Goal: Task Accomplishment & Management: Complete application form

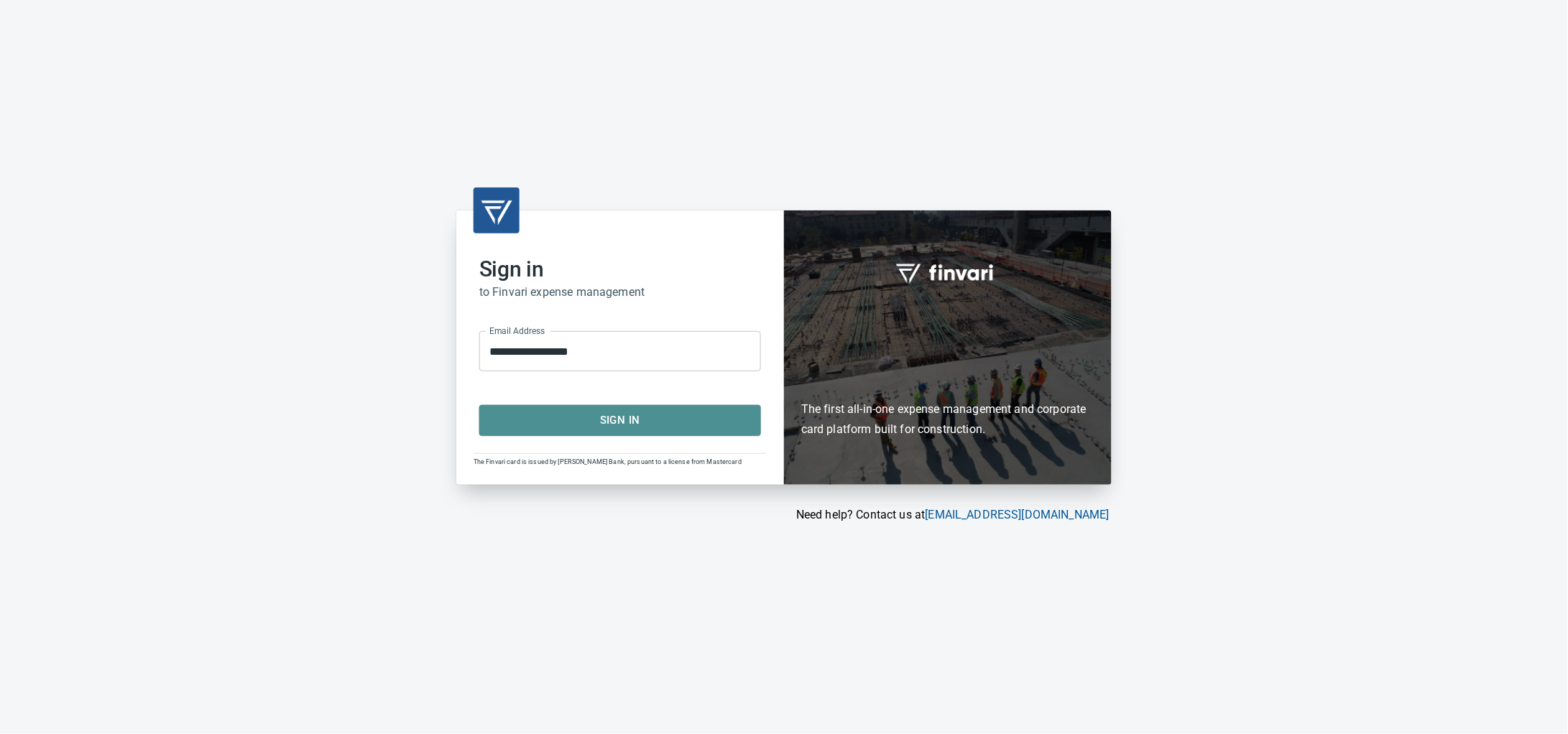
drag, startPoint x: 640, startPoint y: 432, endPoint x: 664, endPoint y: 285, distance: 148.9
click at [639, 429] on span "Sign In" at bounding box center [620, 420] width 250 height 19
click at [606, 416] on span "Sign In" at bounding box center [620, 420] width 250 height 19
click at [622, 423] on span "Sign In" at bounding box center [620, 420] width 250 height 19
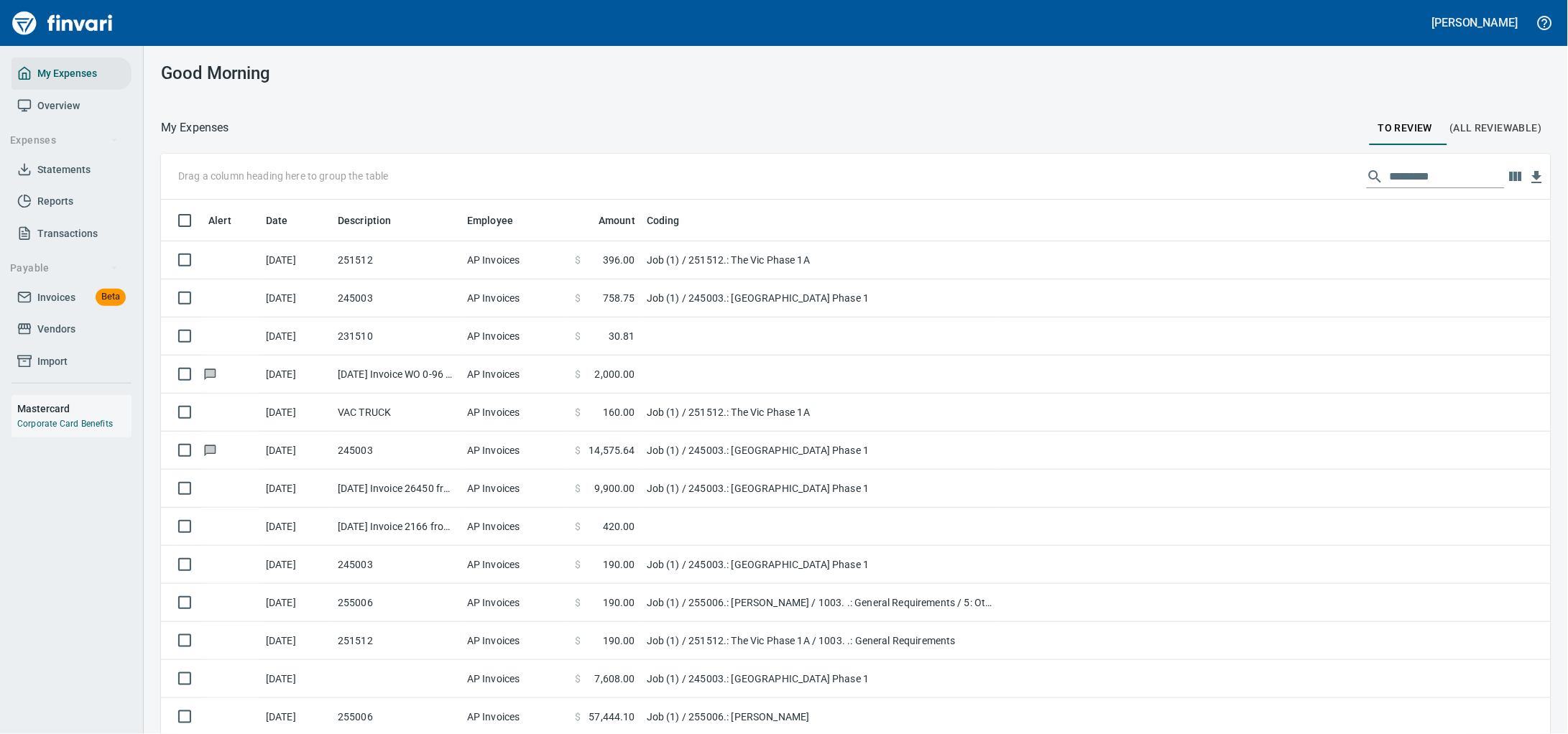
scroll to position [563, 1349]
click at [71, 306] on span "Invoices" at bounding box center [56, 298] width 38 height 18
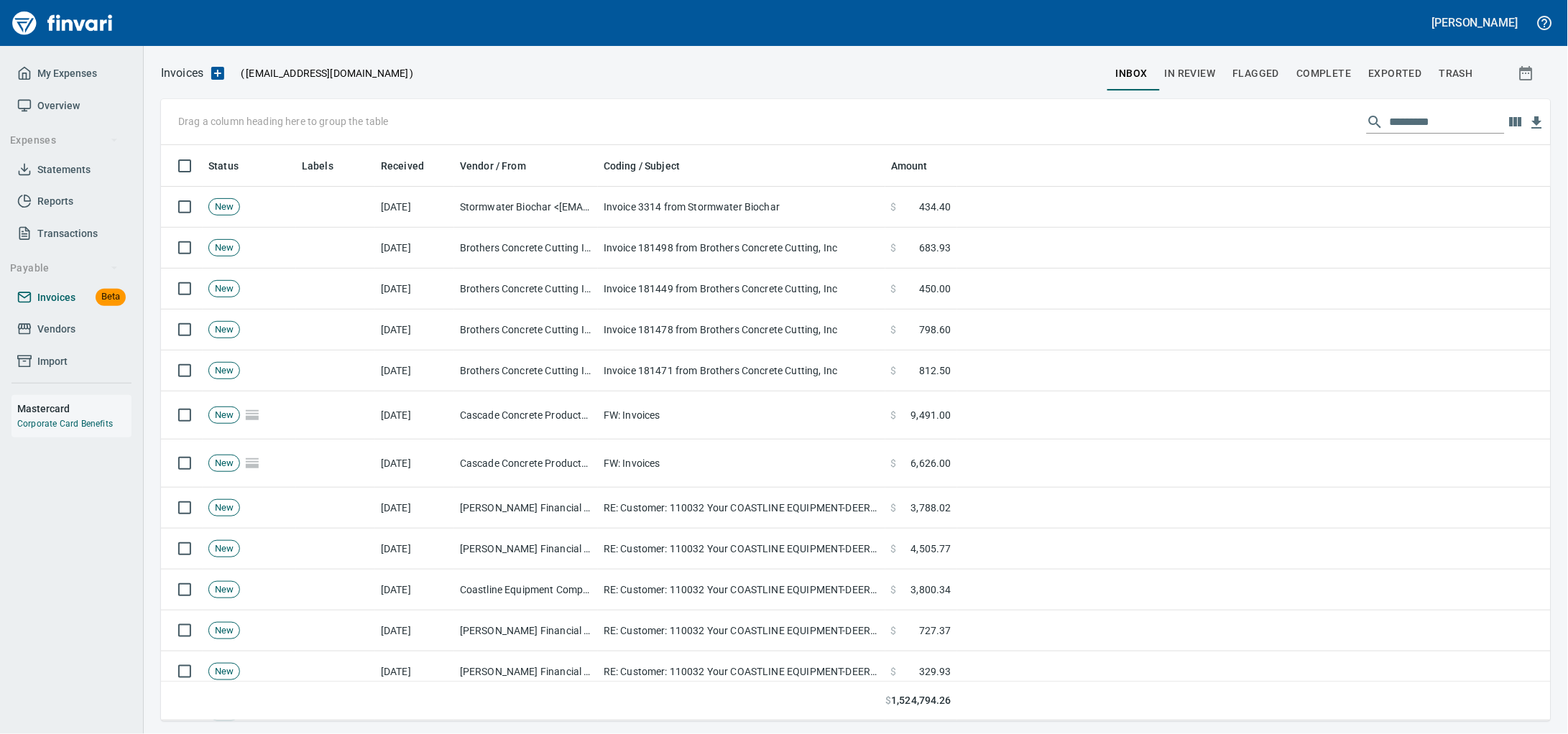
scroll to position [563, 1362]
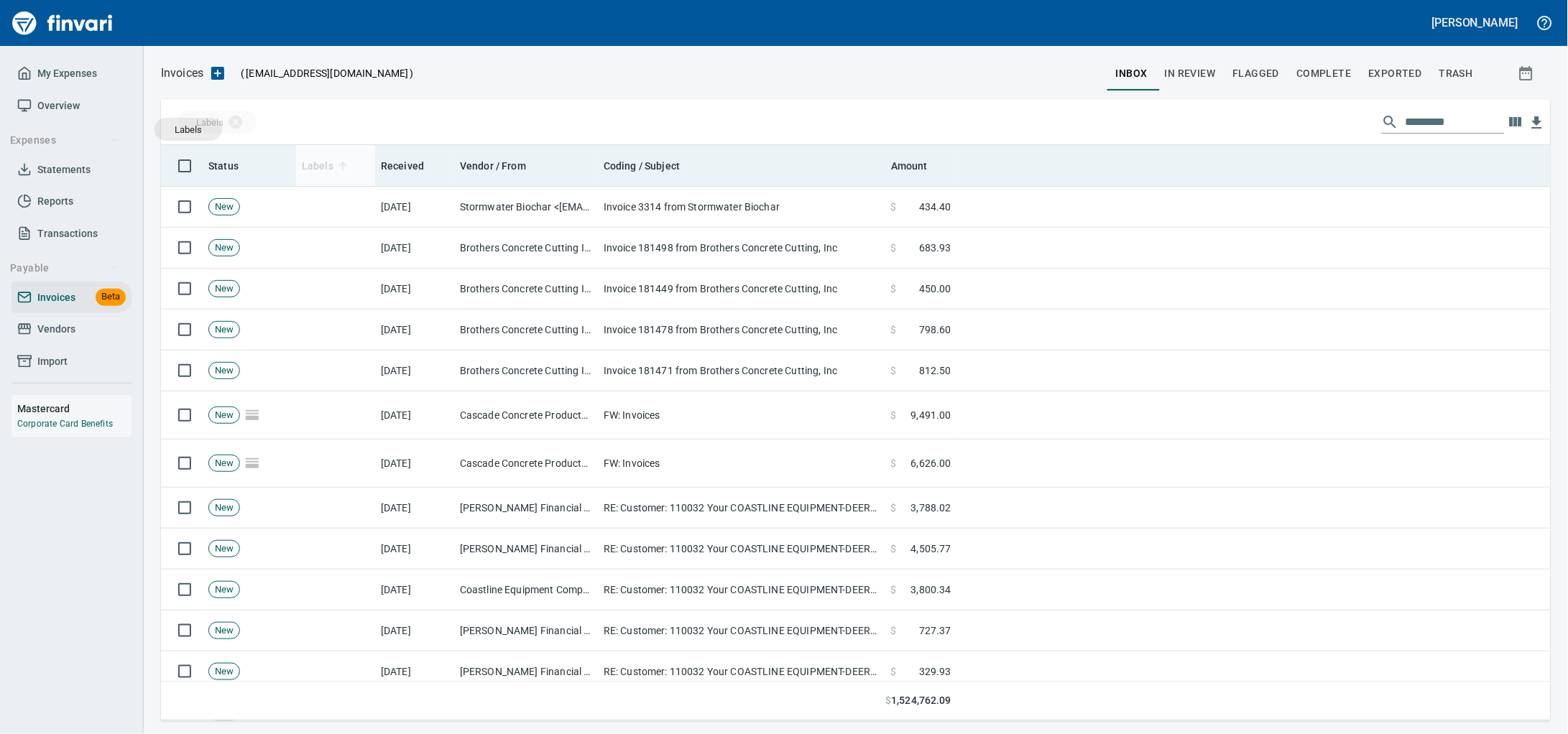
drag, startPoint x: 311, startPoint y: 177, endPoint x: 303, endPoint y: 169, distance: 11.3
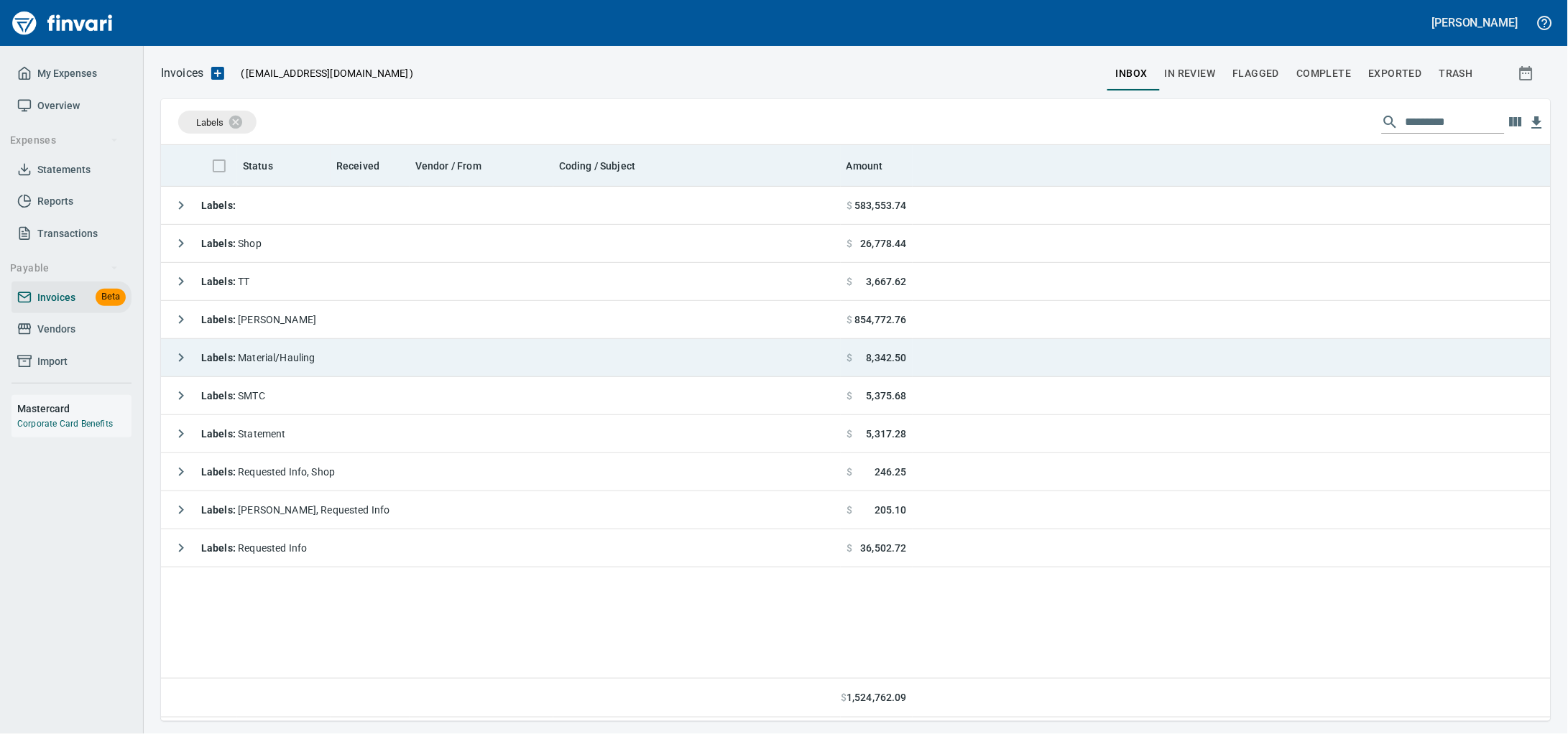
click at [394, 353] on td "Labels : Material/Hauling" at bounding box center [501, 358] width 680 height 38
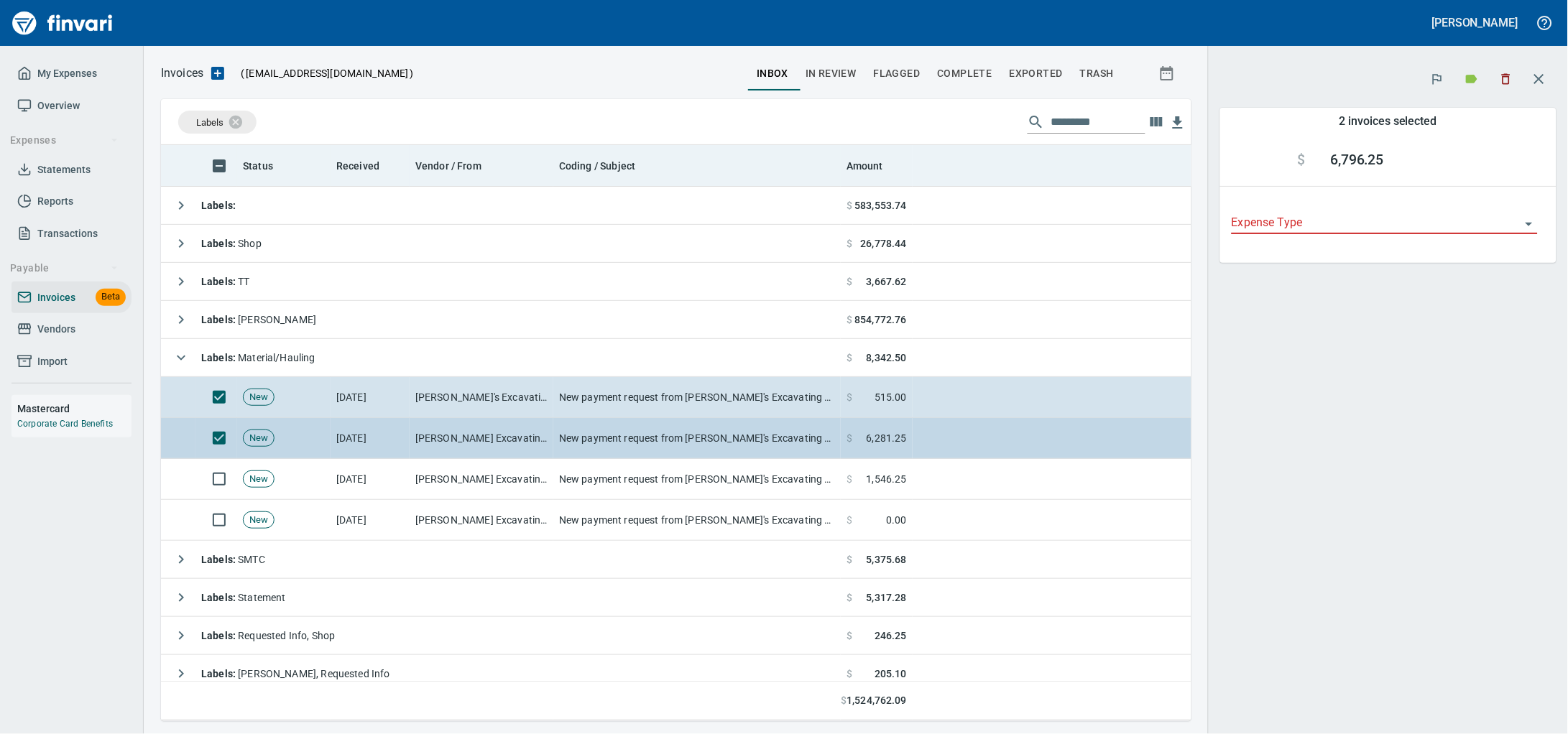
scroll to position [563, 1003]
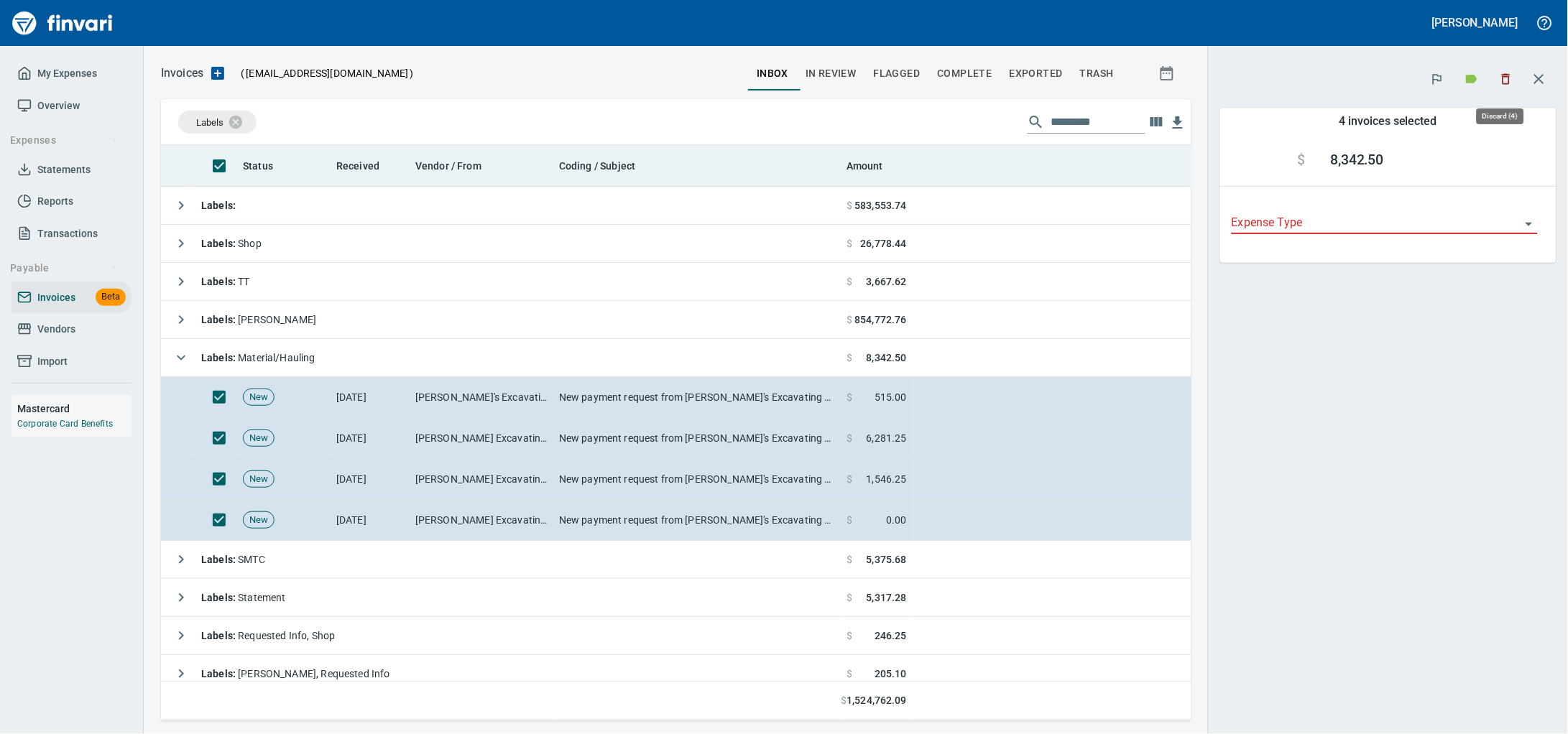
click at [1511, 88] on button "button" at bounding box center [1506, 78] width 32 height 32
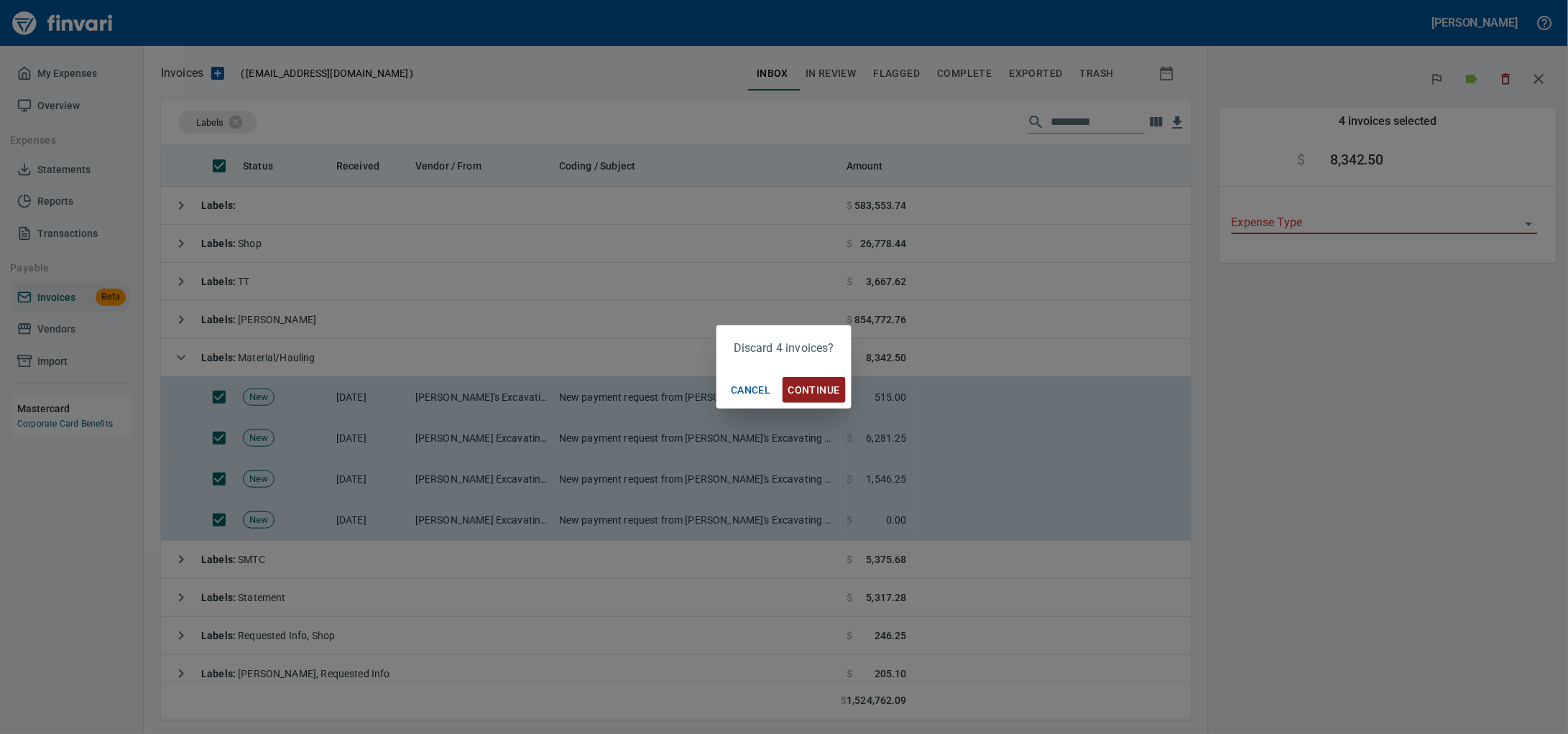
scroll to position [563, 1003]
click at [817, 379] on button "Continue" at bounding box center [814, 390] width 63 height 27
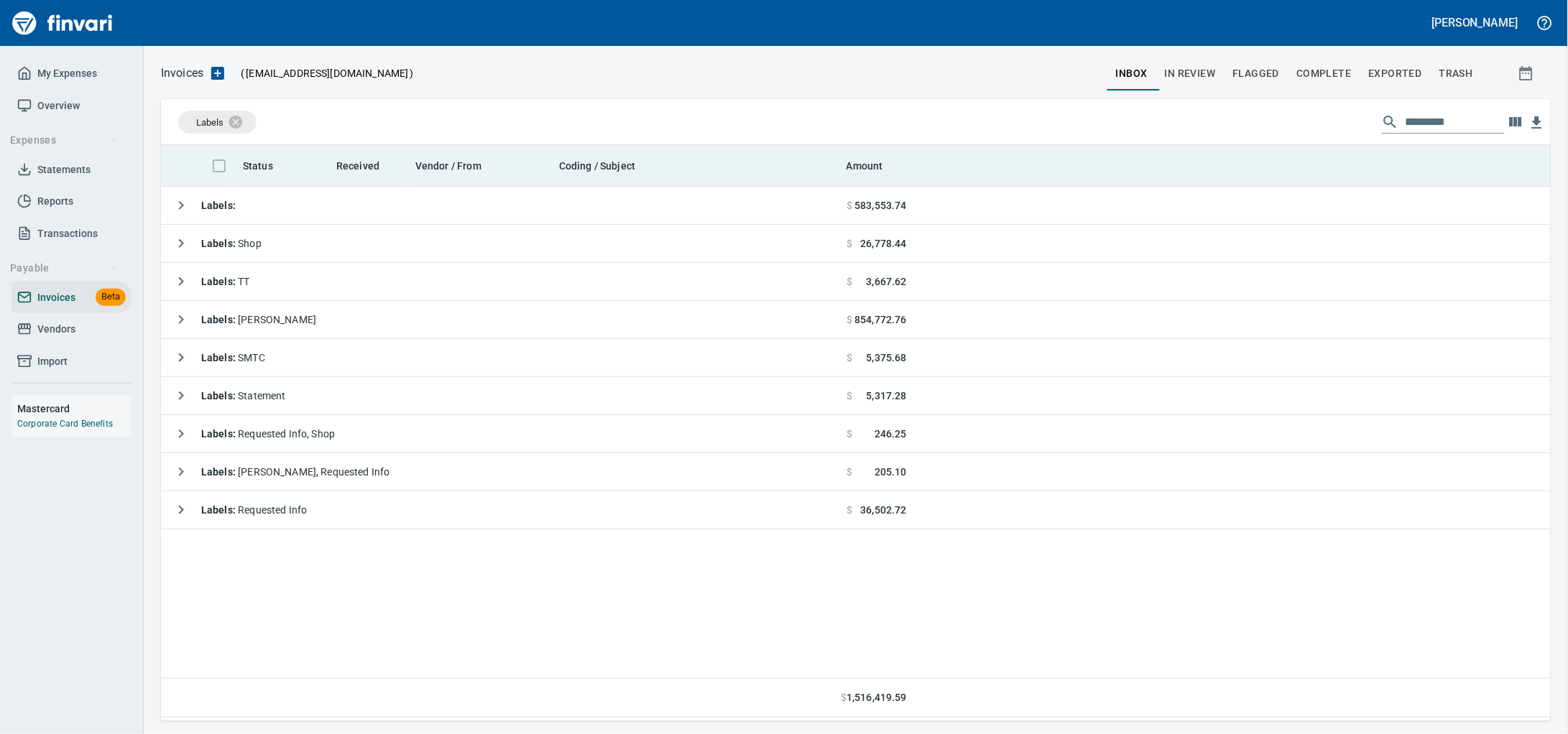
scroll to position [563, 1362]
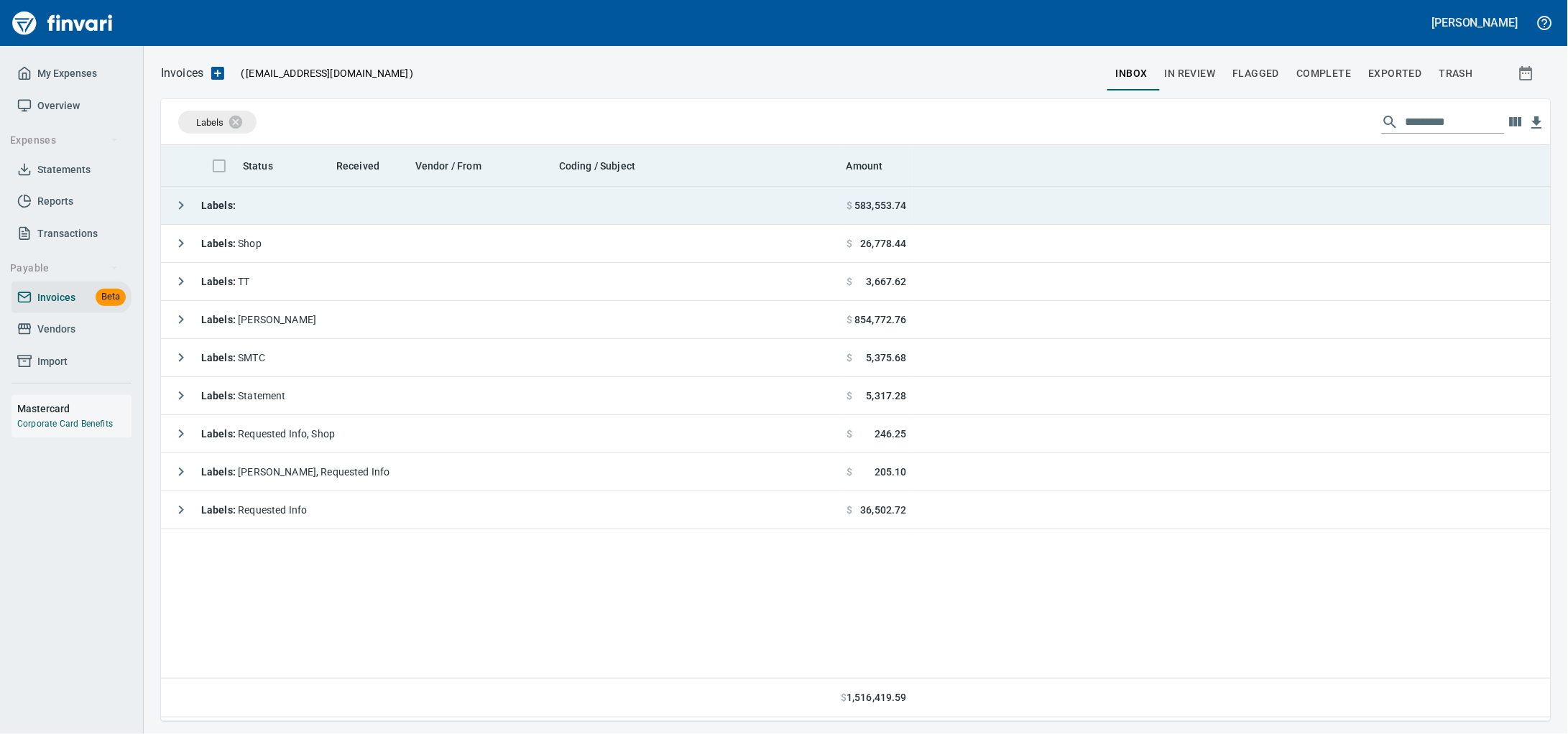
click at [324, 207] on td "Labels :" at bounding box center [501, 206] width 680 height 38
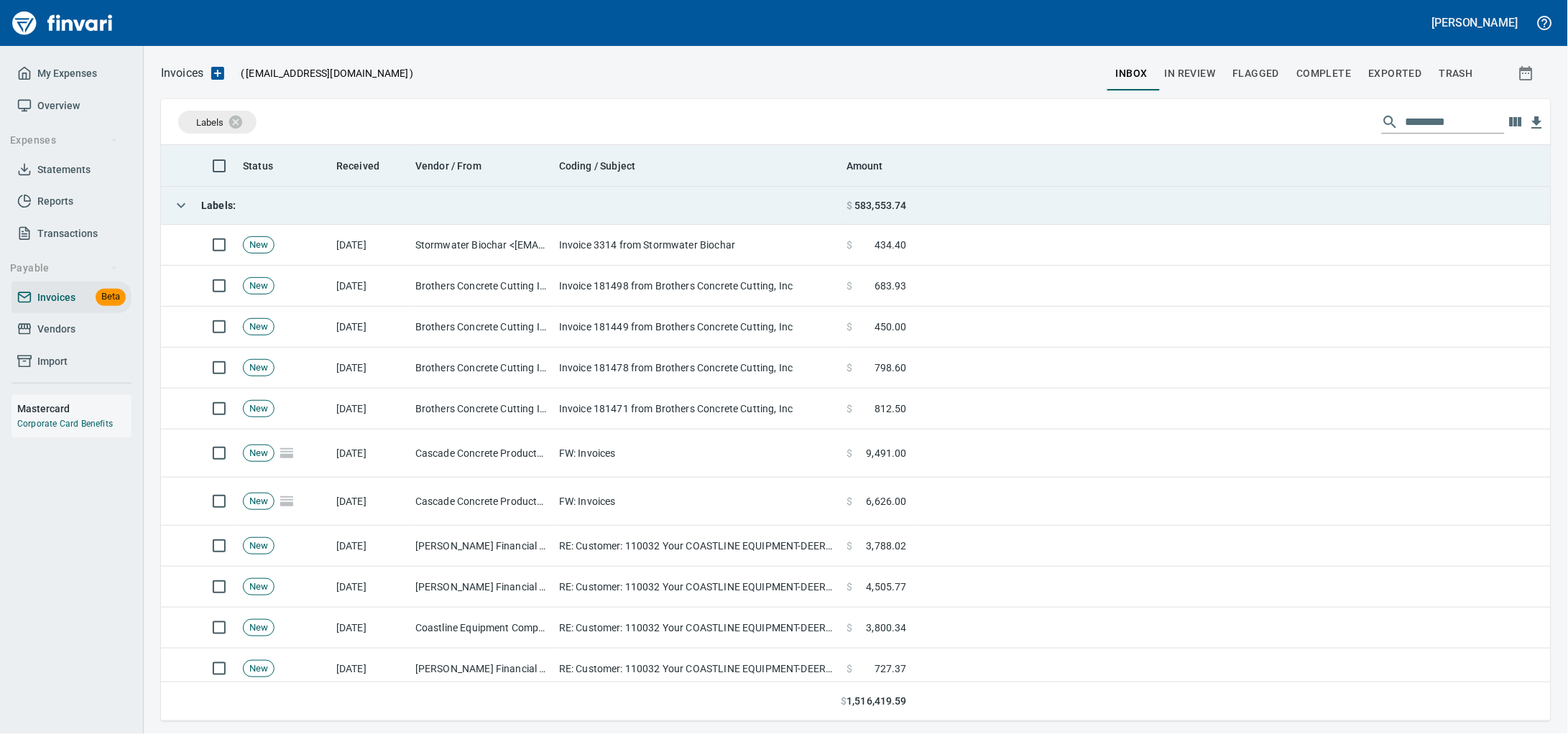
click at [324, 207] on td "Labels :" at bounding box center [501, 206] width 680 height 38
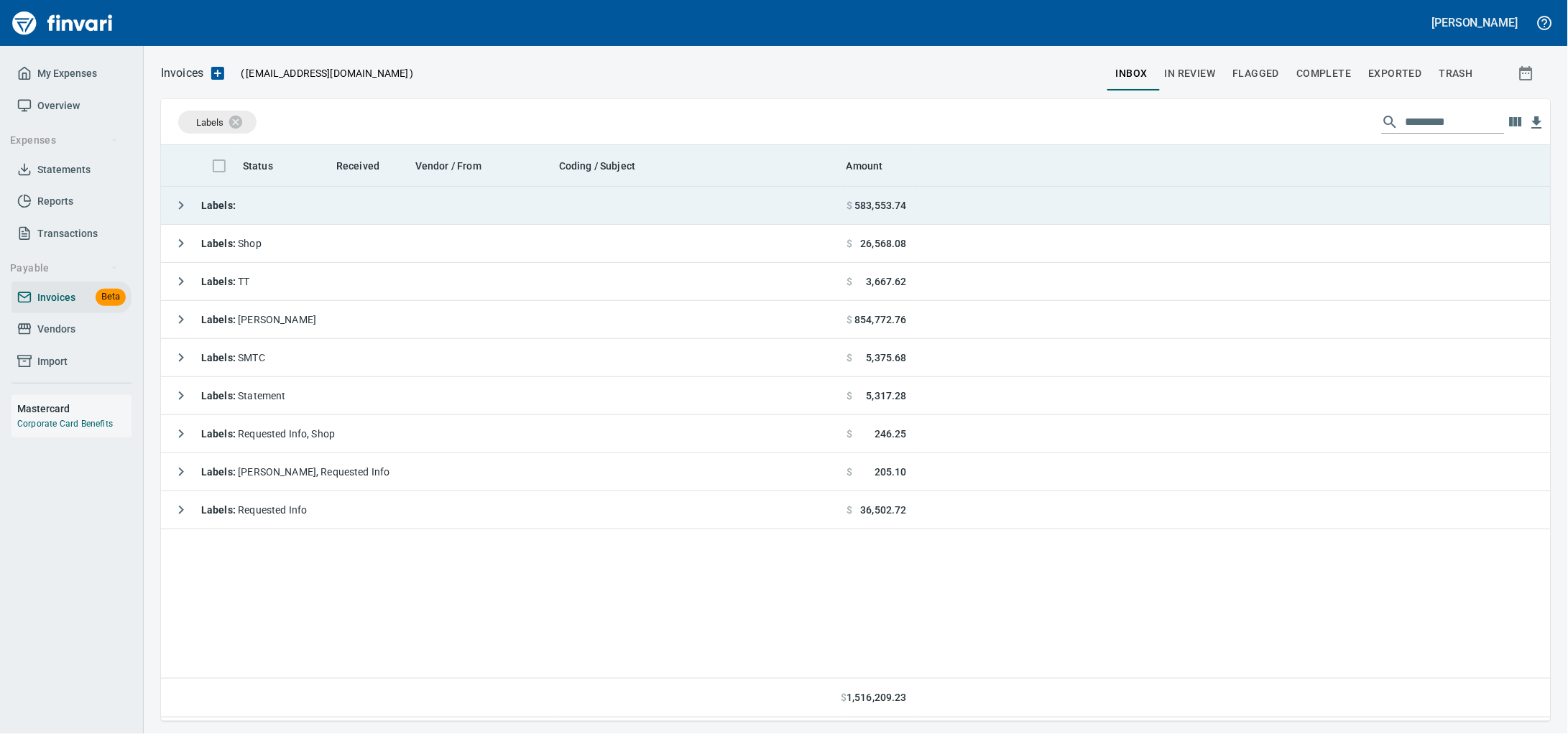
click at [321, 200] on td "Labels :" at bounding box center [501, 206] width 680 height 38
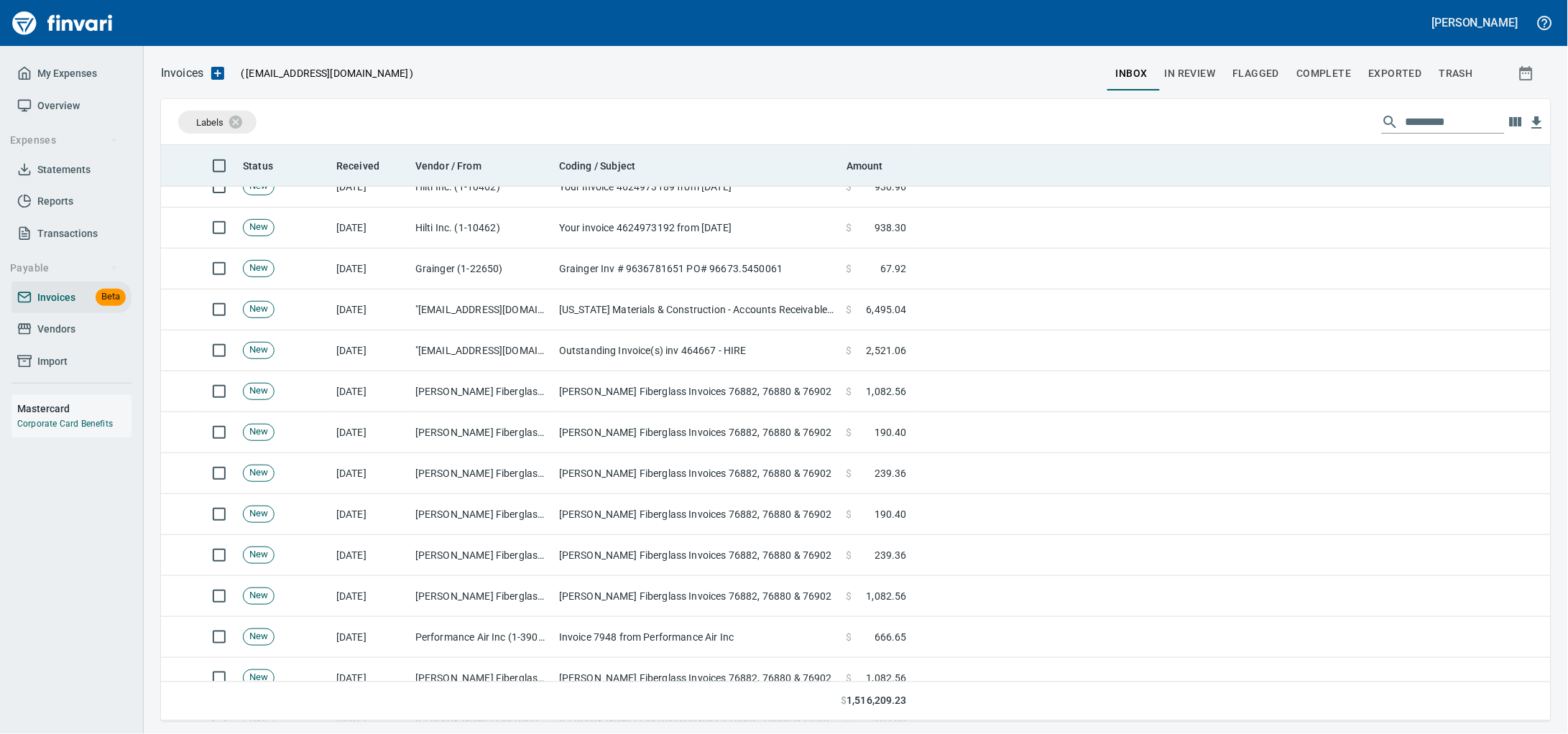
scroll to position [2154, 0]
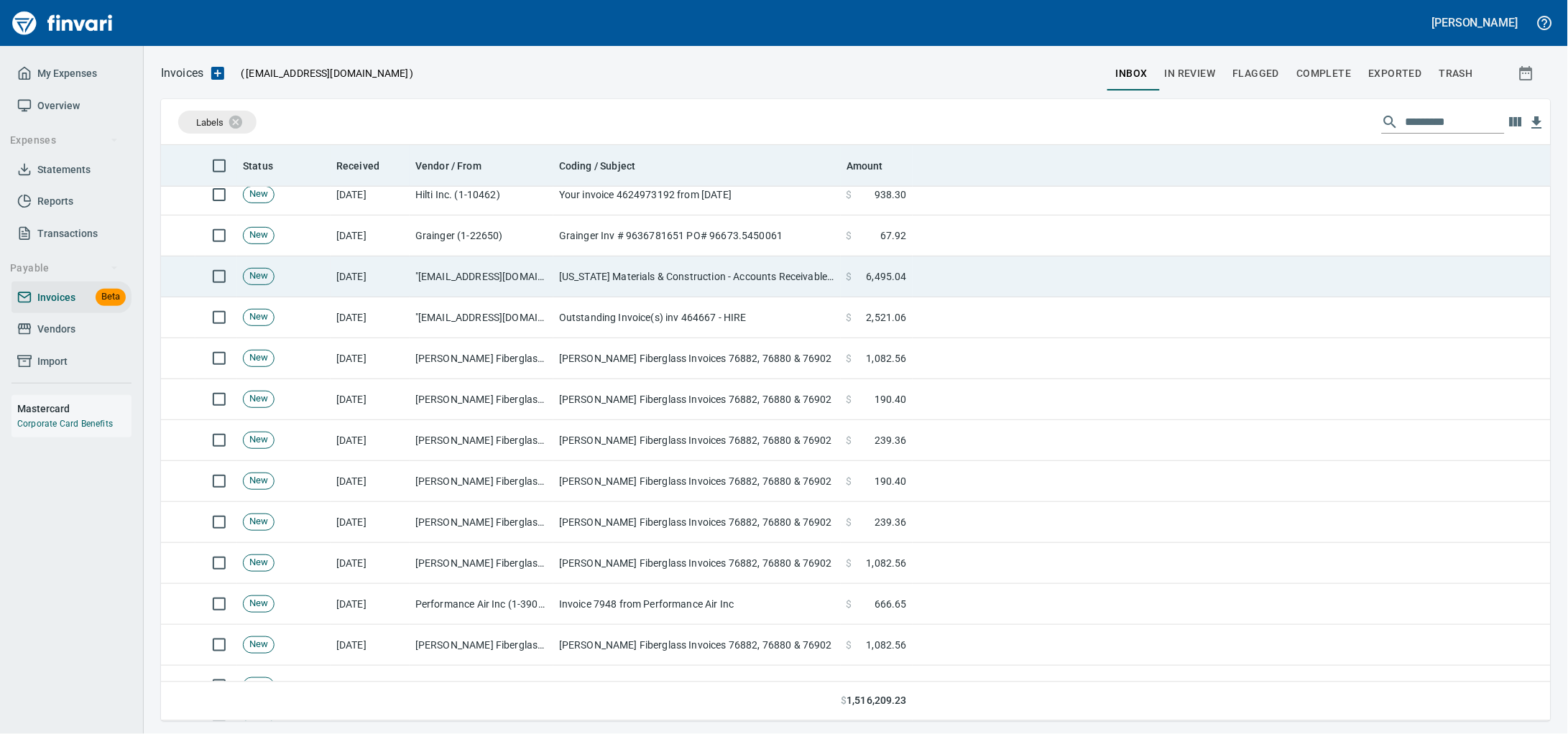
click at [516, 293] on td ""[EMAIL_ADDRESS][DOMAIN_NAME]" <[EMAIL_ADDRESS][DOMAIN_NAME]>" at bounding box center [481, 277] width 144 height 41
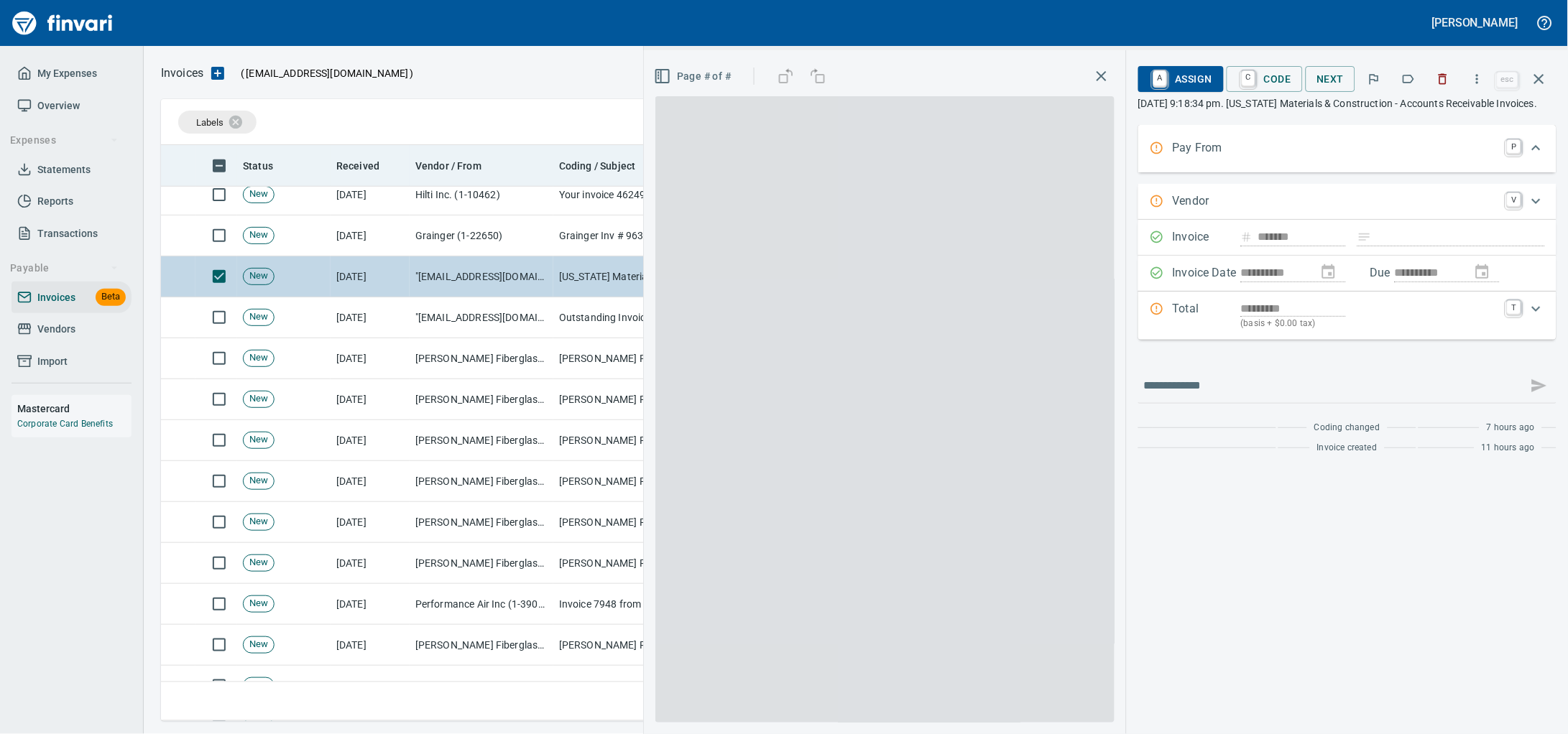
scroll to position [563, 1362]
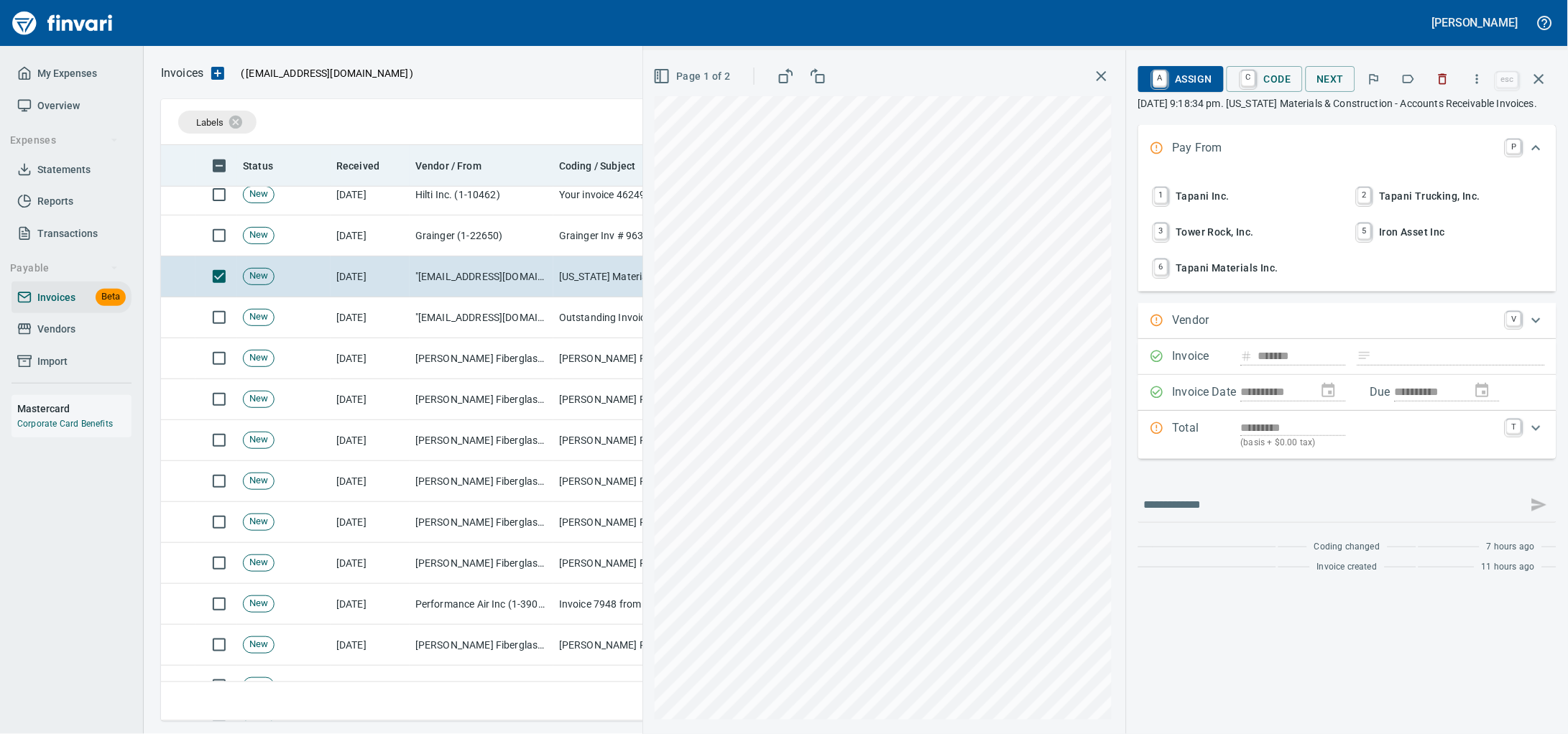
click at [1177, 208] on span "1 Tapani Inc." at bounding box center [1245, 196] width 189 height 24
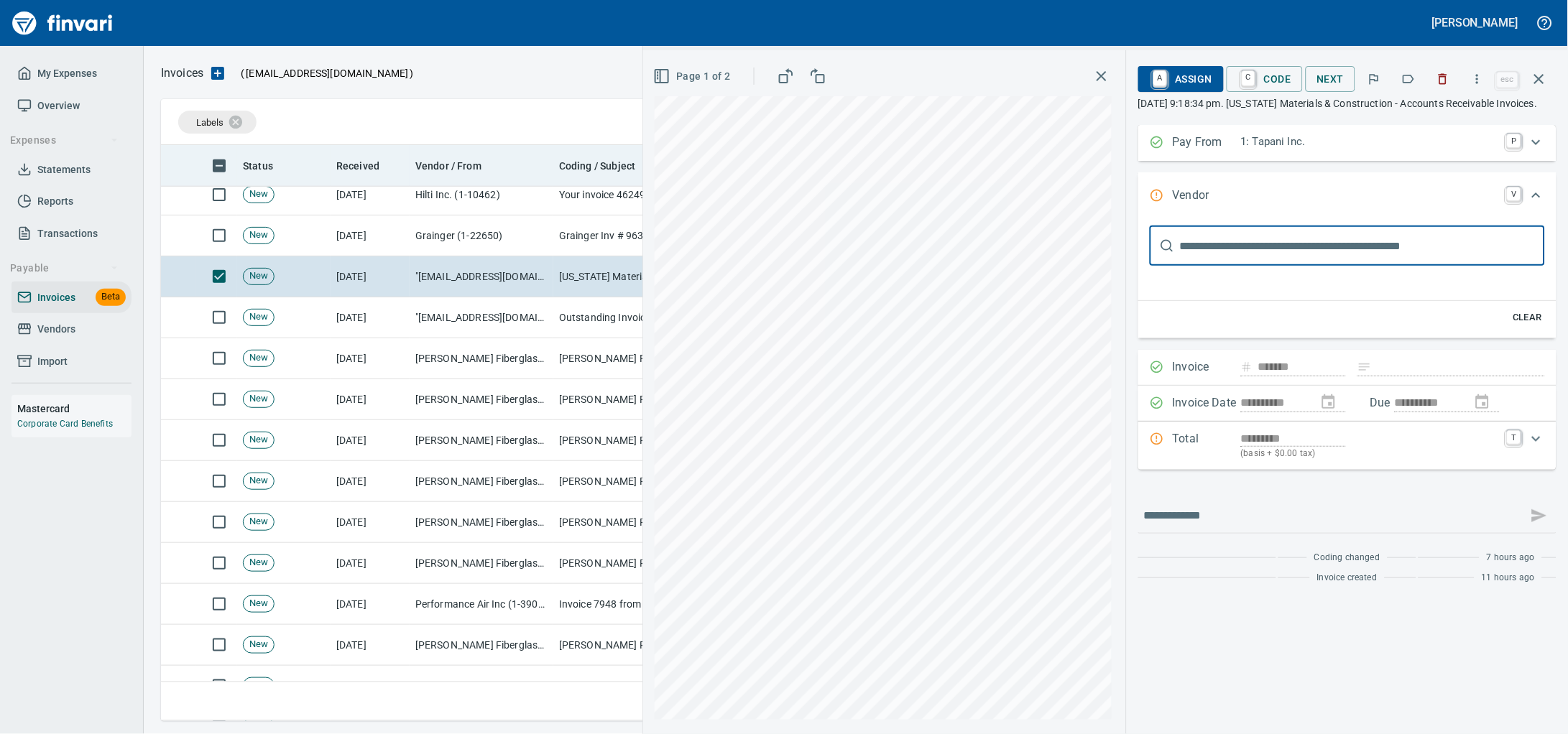
scroll to position [0, 0]
click at [1225, 266] on input "text" at bounding box center [1362, 245] width 365 height 40
type input "**********"
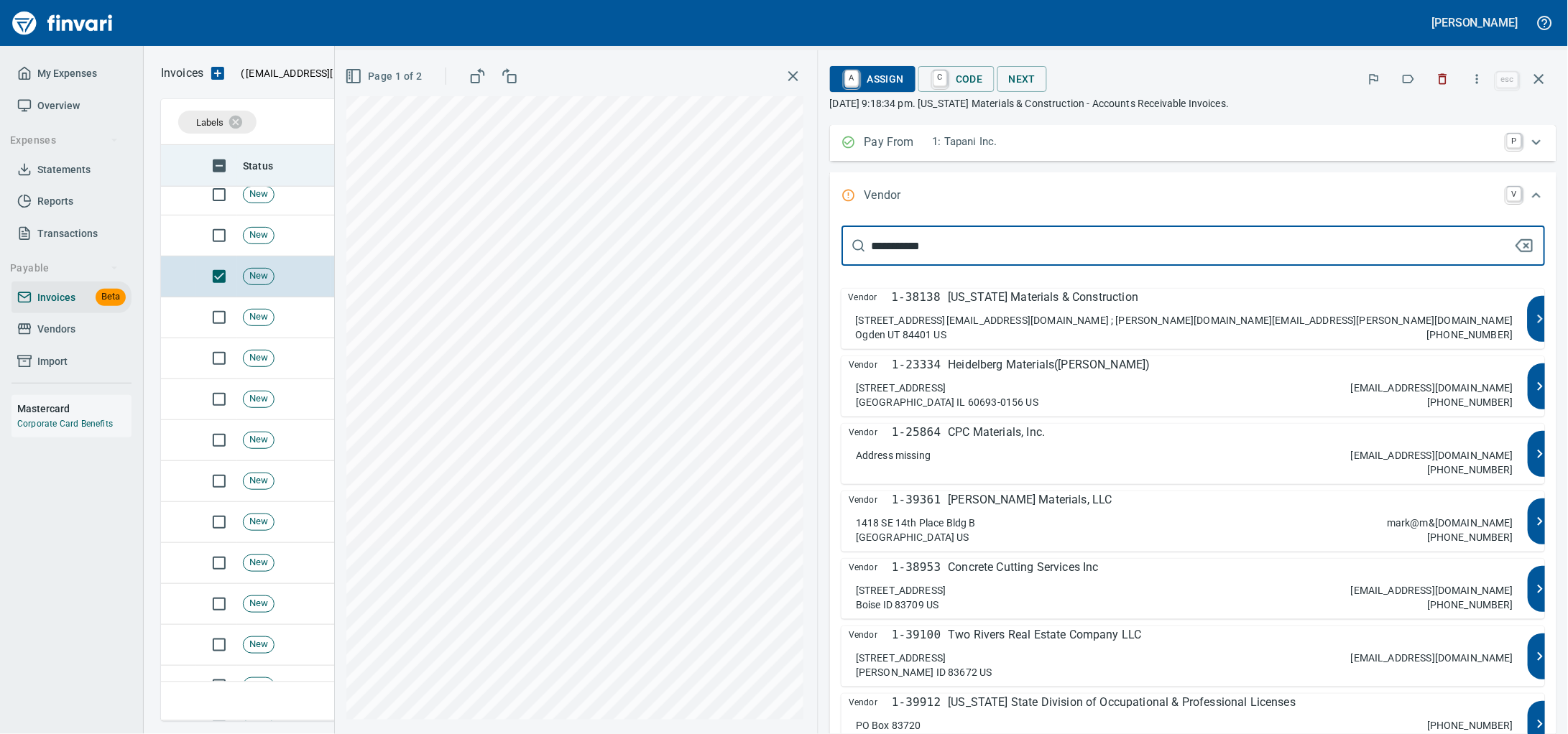
click at [1193, 328] on p "[EMAIL_ADDRESS][DOMAIN_NAME] ; [PERSON_NAME][DOMAIN_NAME][EMAIL_ADDRESS][PERSON…" at bounding box center [1230, 320] width 567 height 15
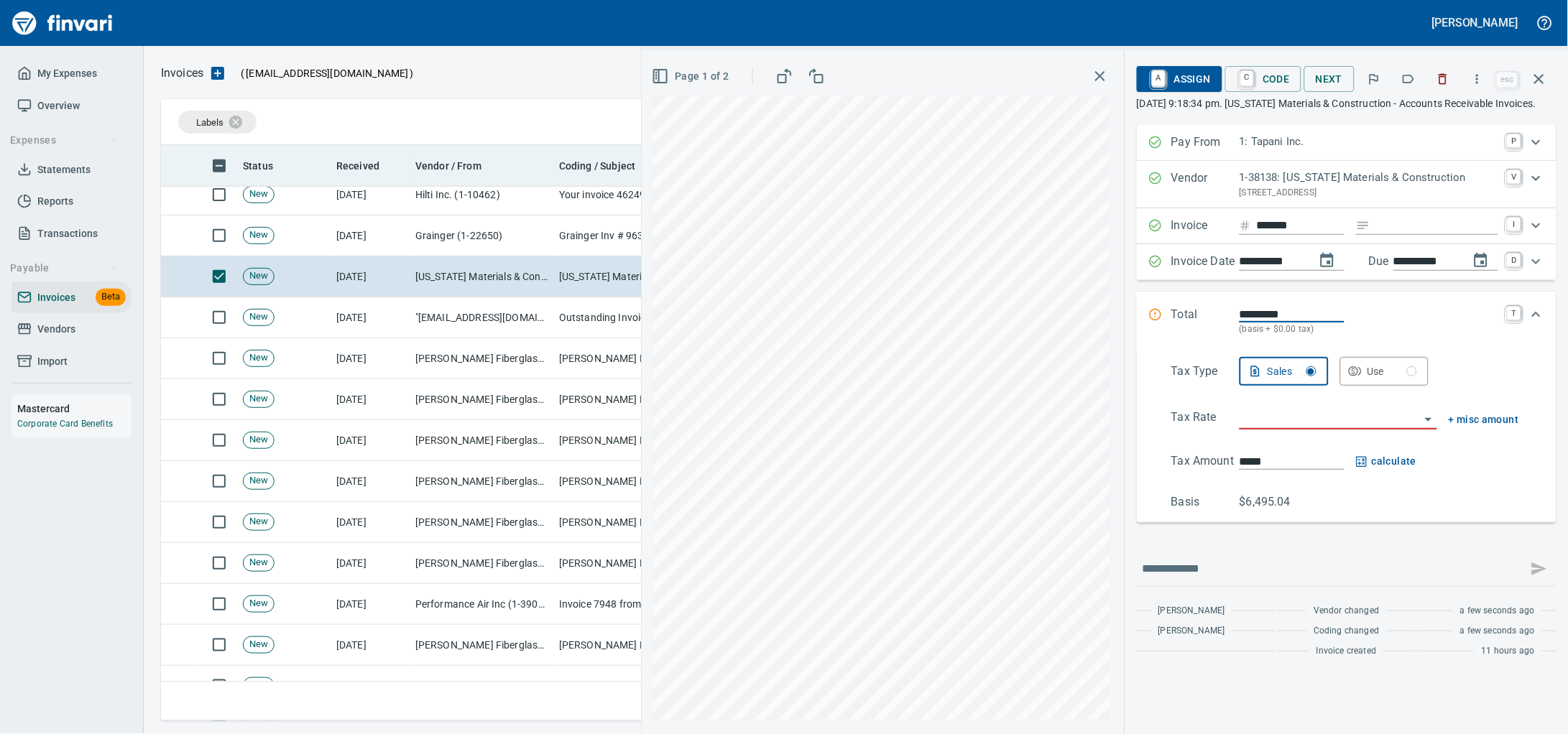
click at [1356, 235] on div "Expand" at bounding box center [1427, 225] width 142 height 18
type input "******"
click at [1256, 429] on input "search" at bounding box center [1329, 418] width 180 height 20
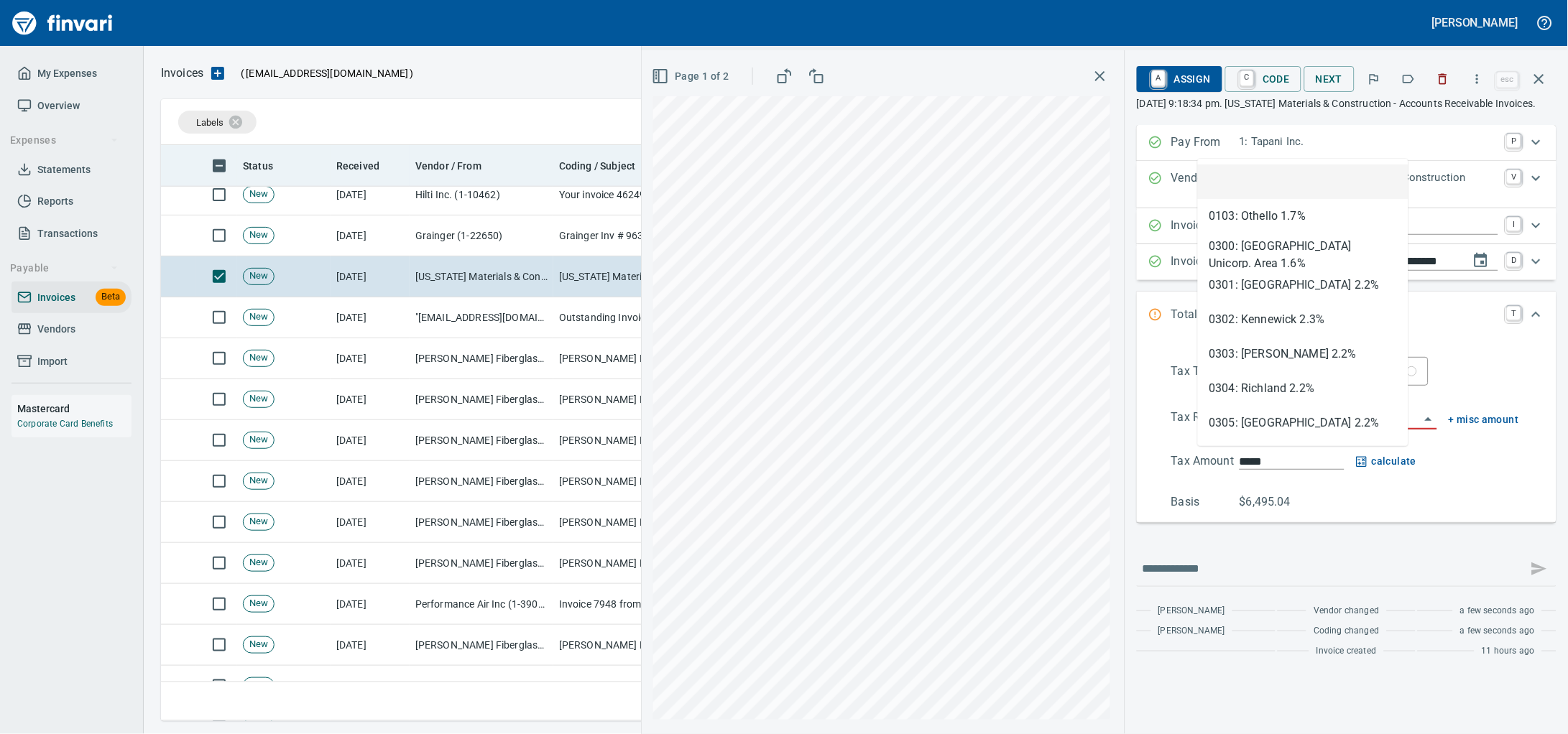
scroll to position [563, 1362]
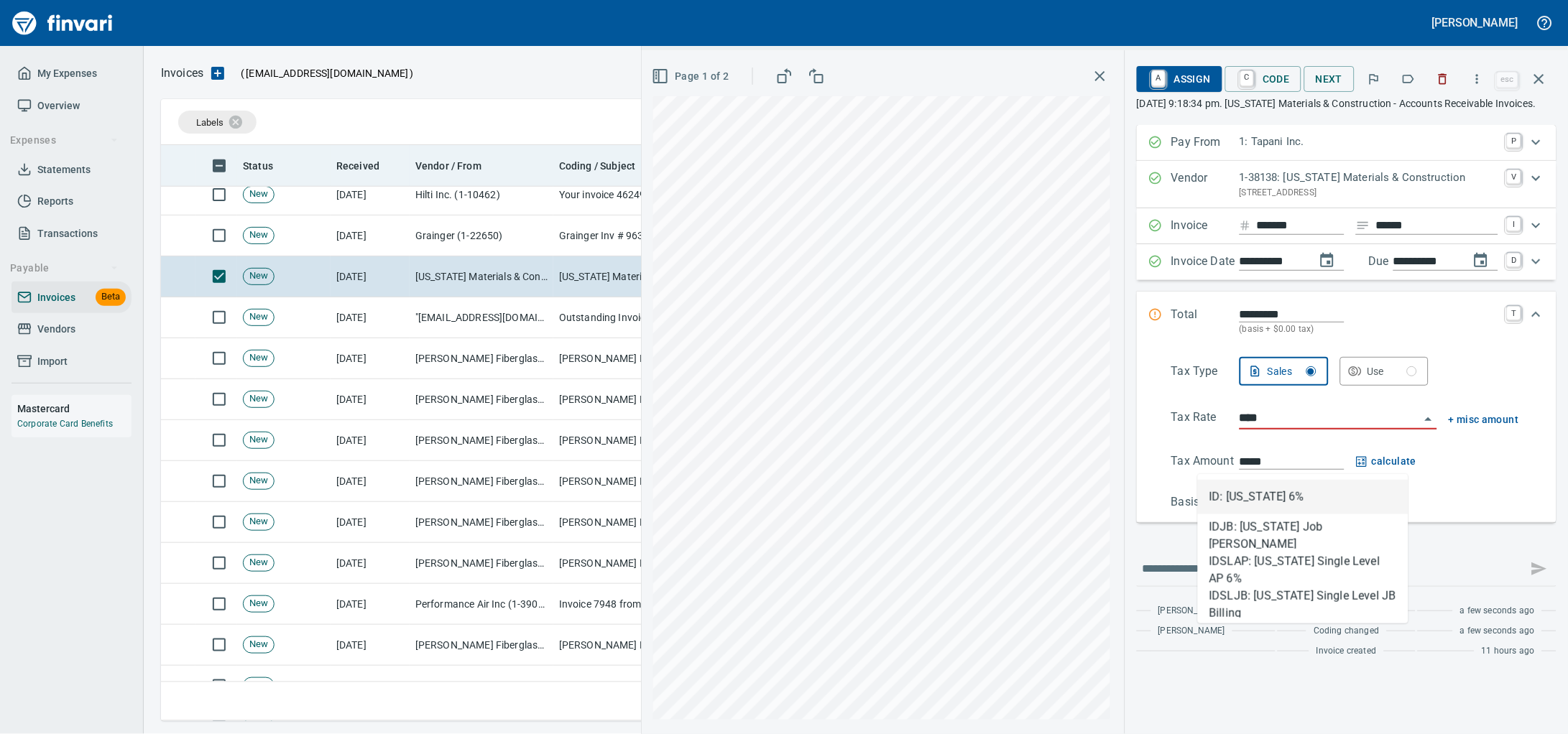
type input "*****"
click at [1253, 505] on li "ID: [US_STATE] 6%" at bounding box center [1303, 497] width 211 height 34
type input "*******"
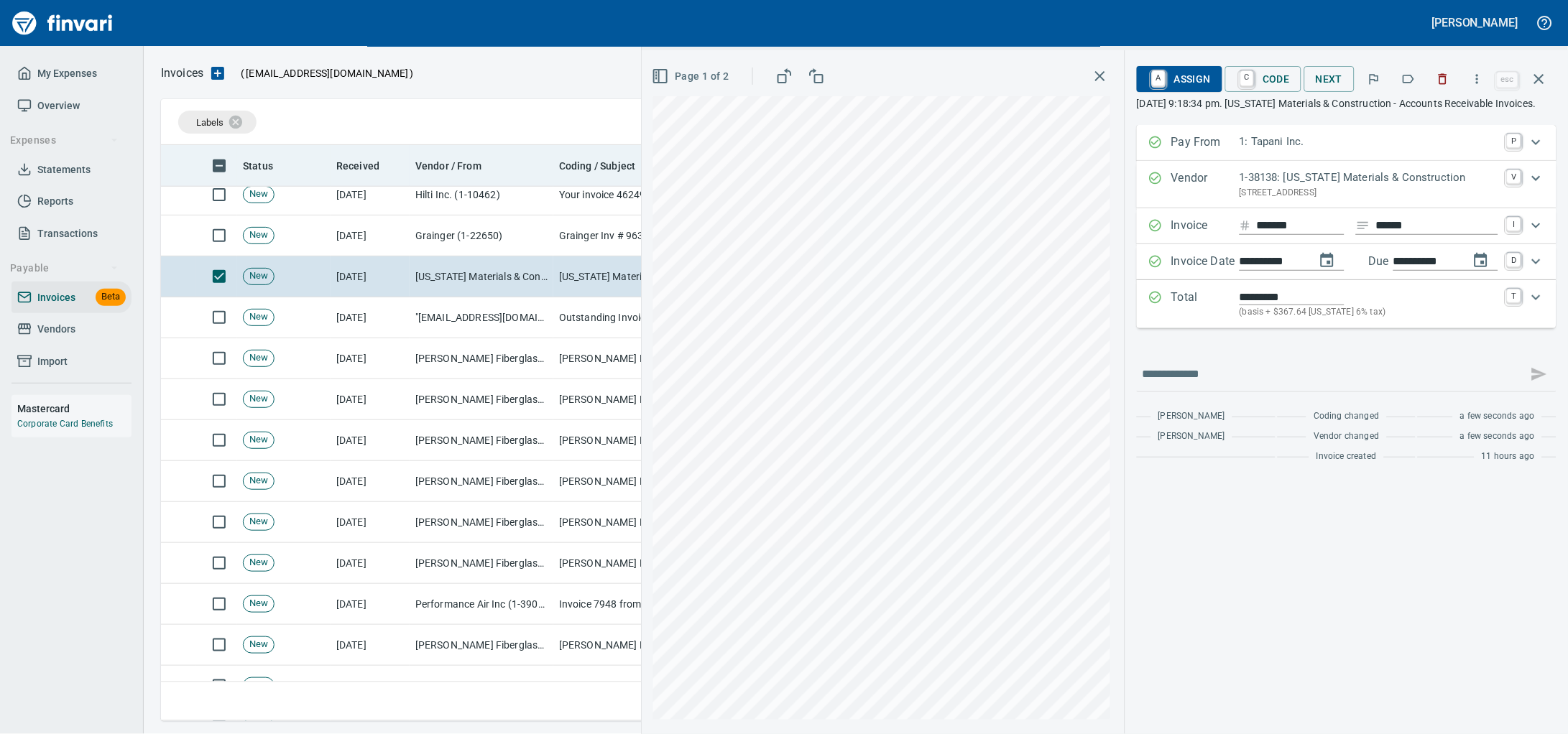
type input "**********"
click at [1534, 306] on icon "Expand" at bounding box center [1536, 298] width 17 height 17
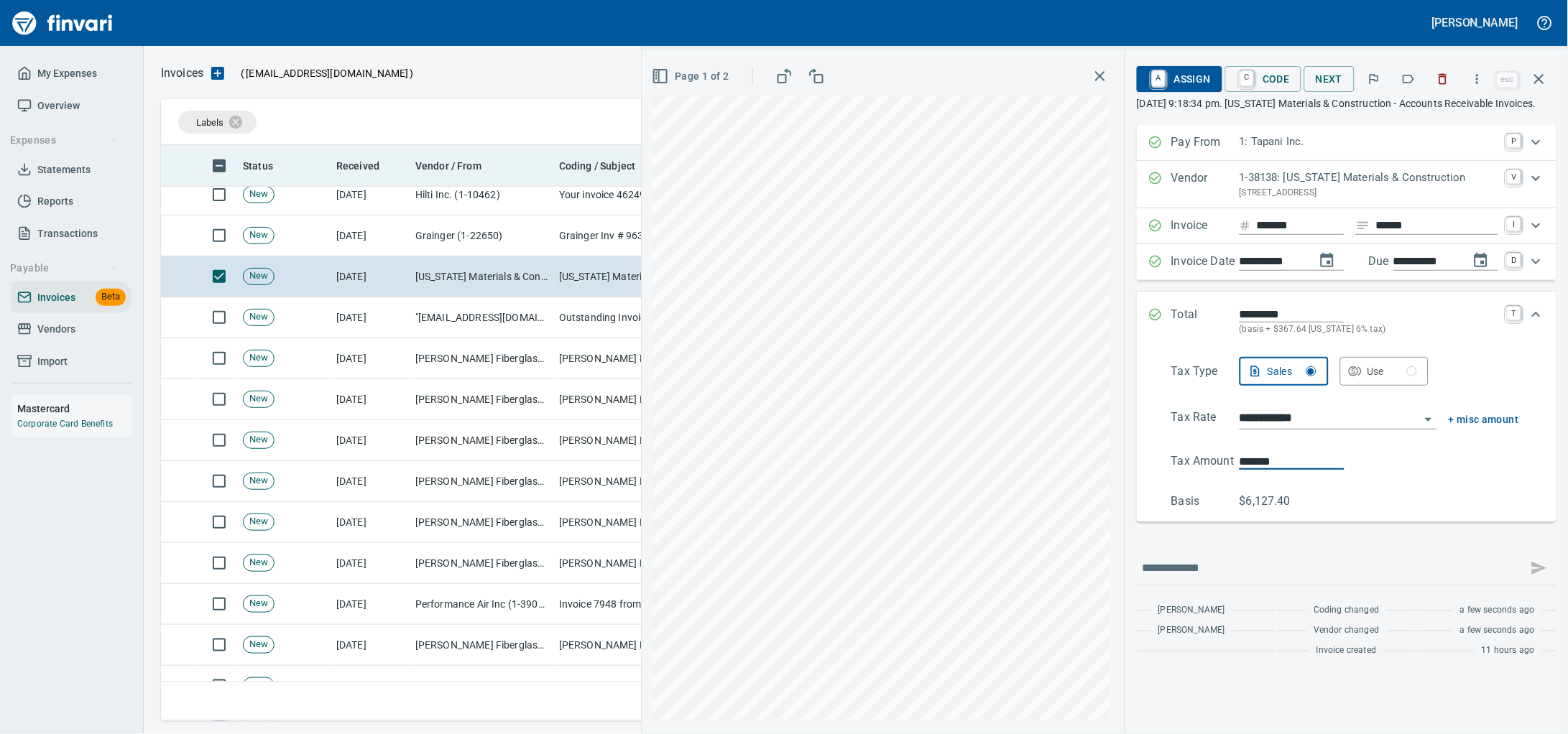
click at [852, 478] on div "**********" at bounding box center [1105, 392] width 927 height 684
type input "*******"
click at [1149, 85] on span "A Assign" at bounding box center [1180, 79] width 63 height 24
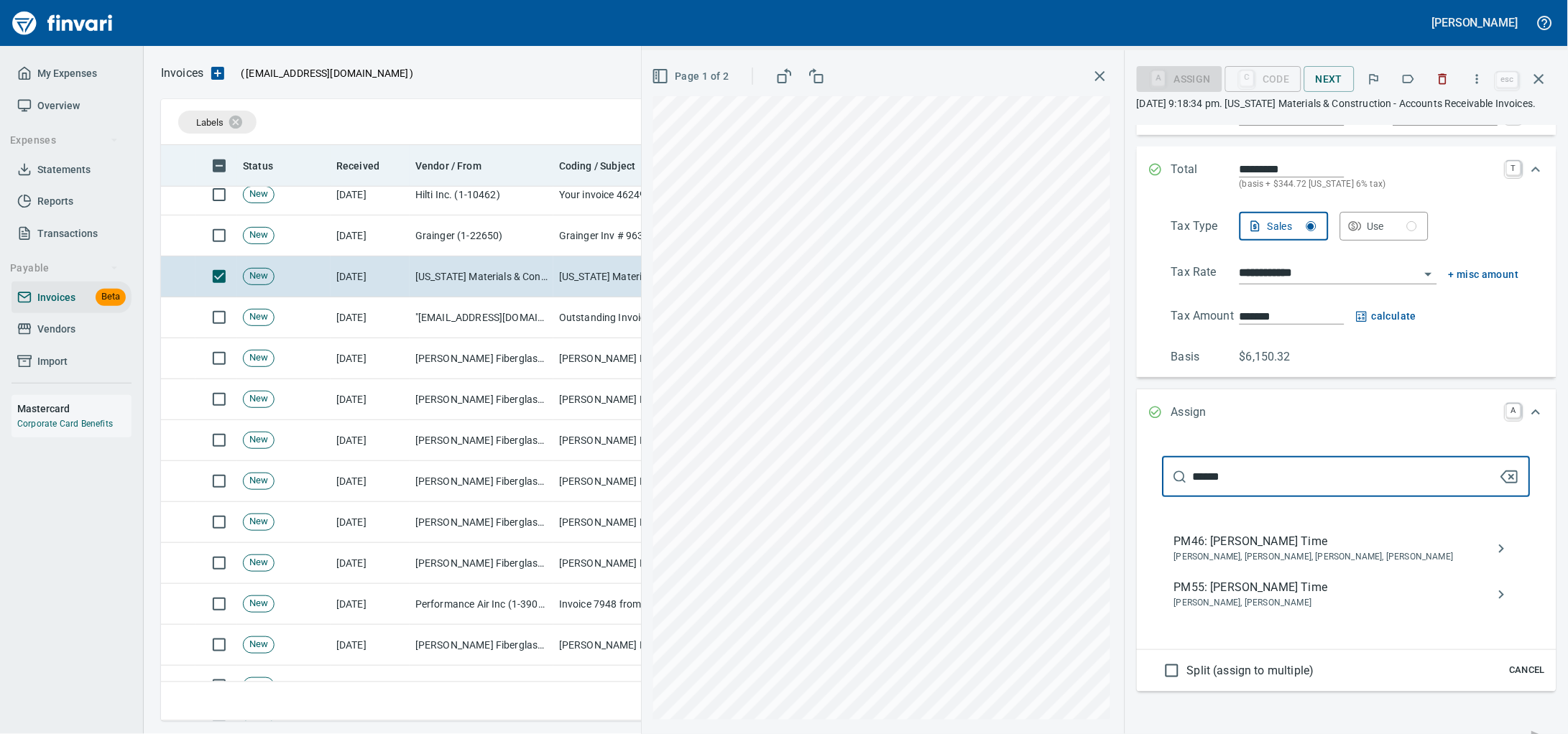
scroll to position [332, 0]
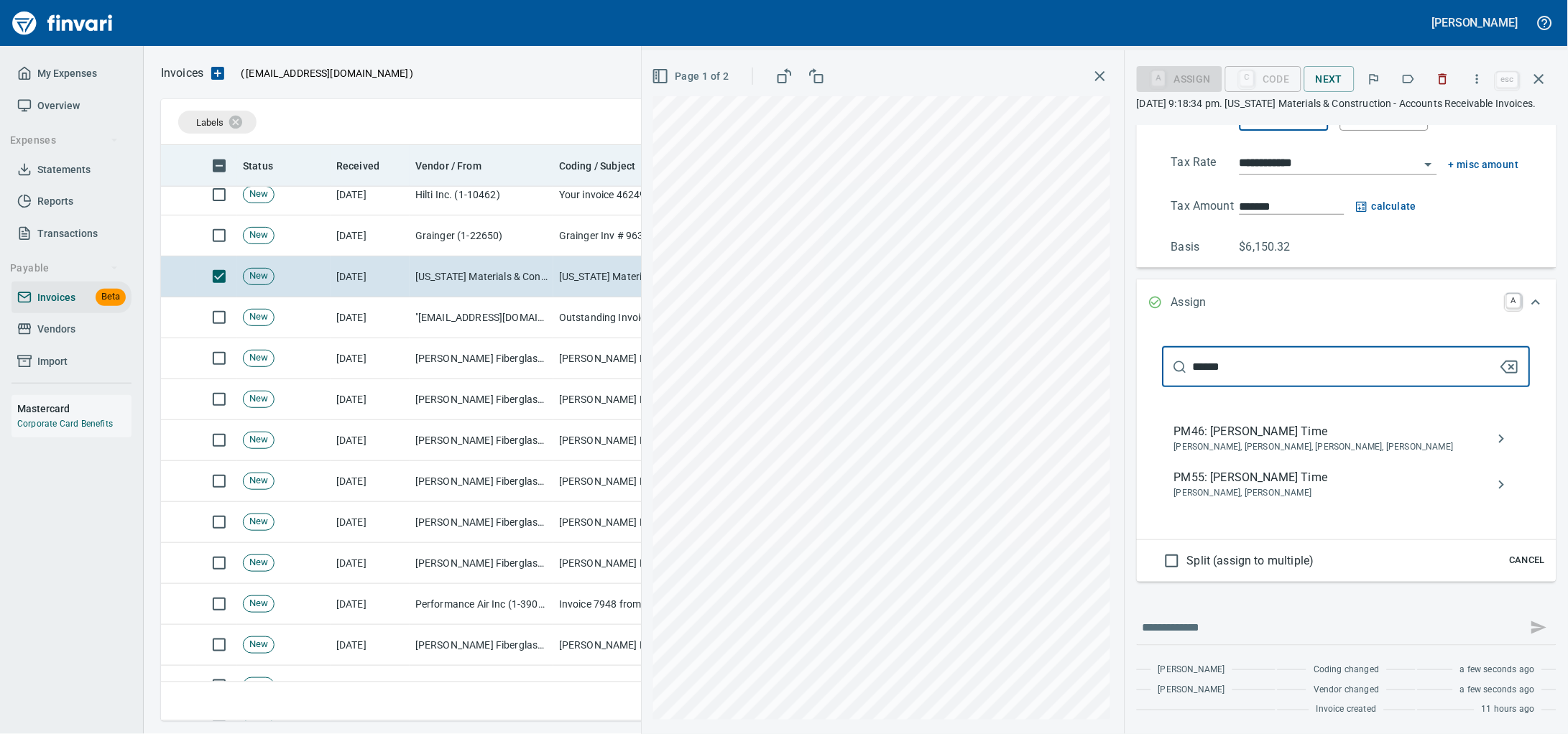
type input "******"
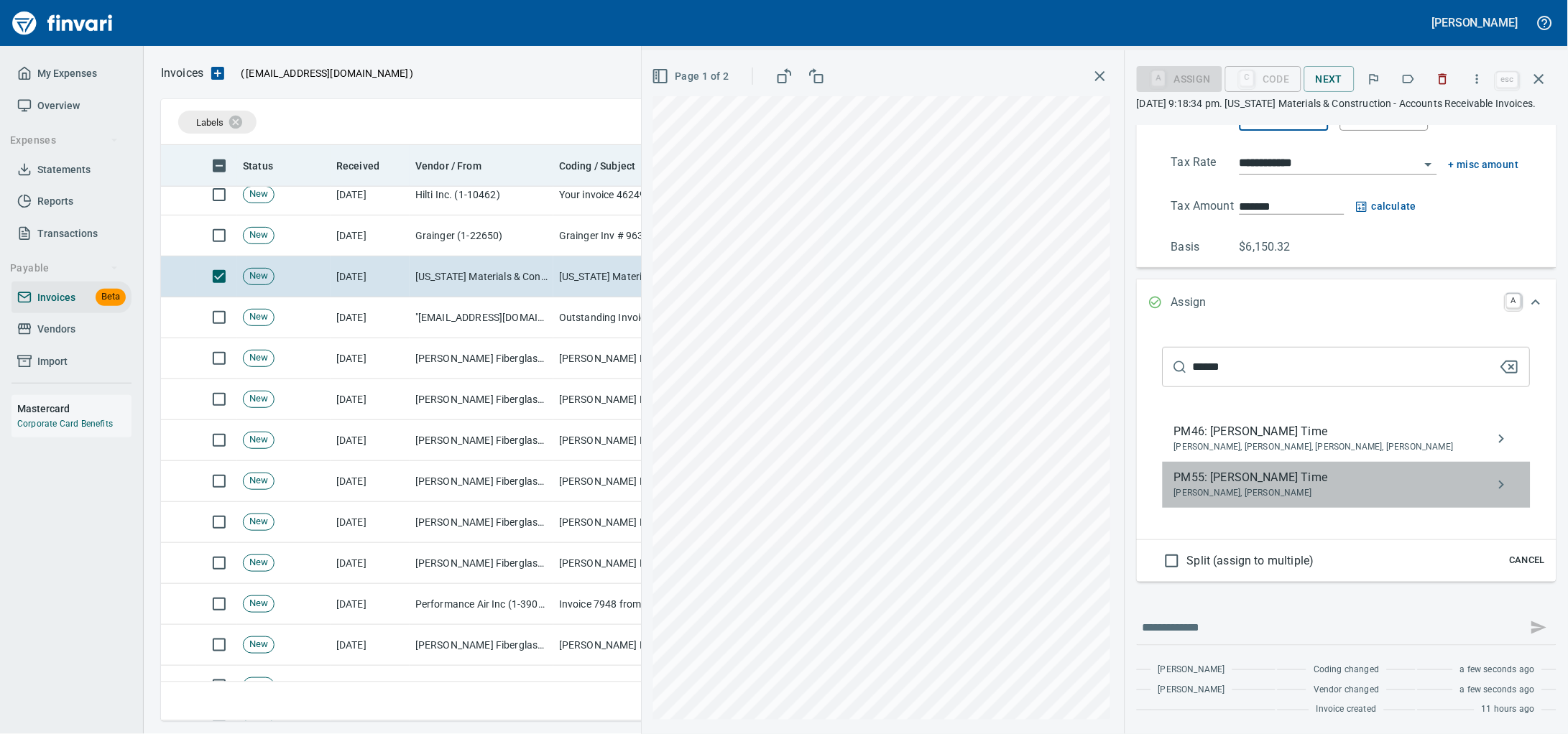
click at [1193, 469] on span "PM55: [PERSON_NAME] Time" at bounding box center [1336, 478] width 322 height 17
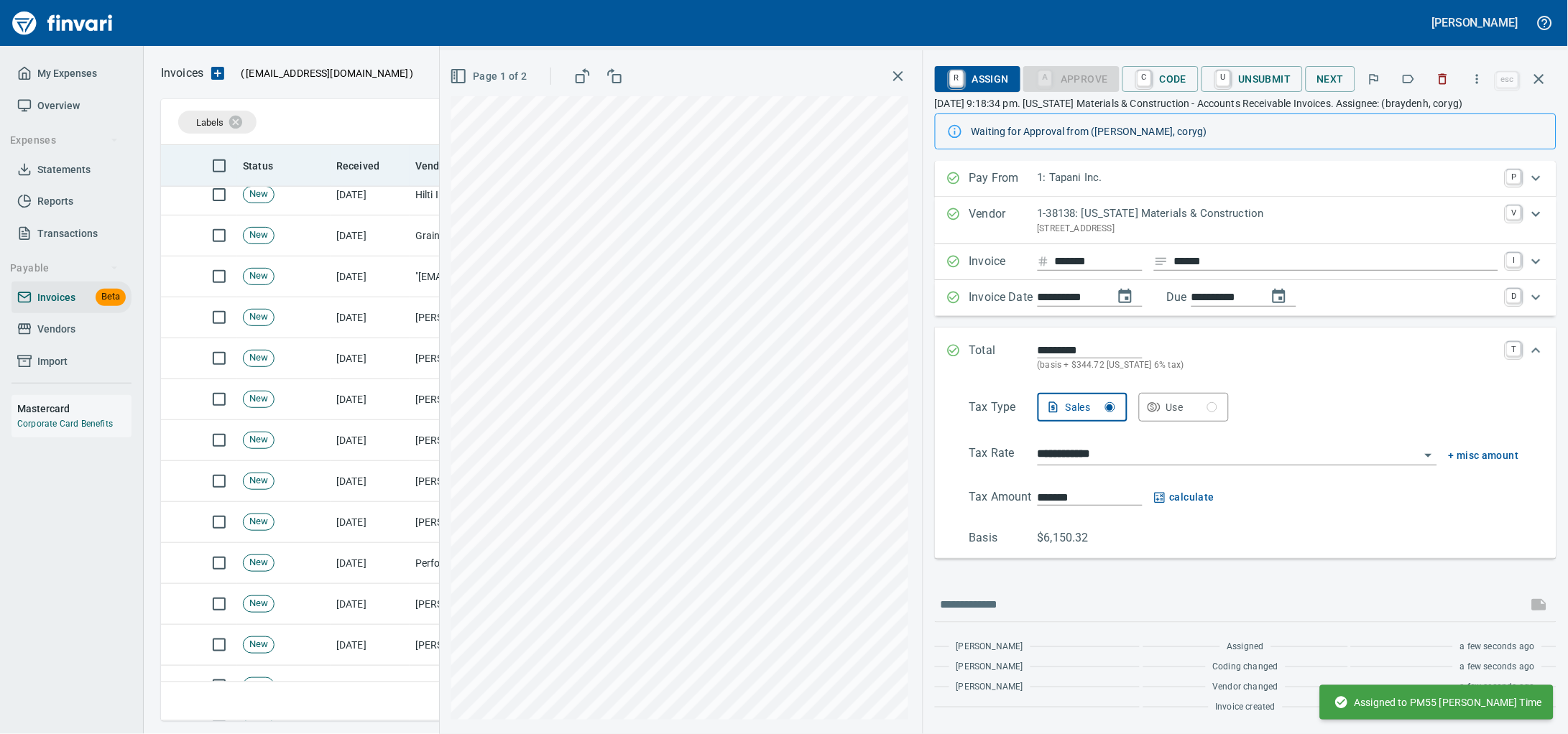
scroll to position [48, 0]
click at [1536, 79] on icon "button" at bounding box center [1540, 79] width 17 height 17
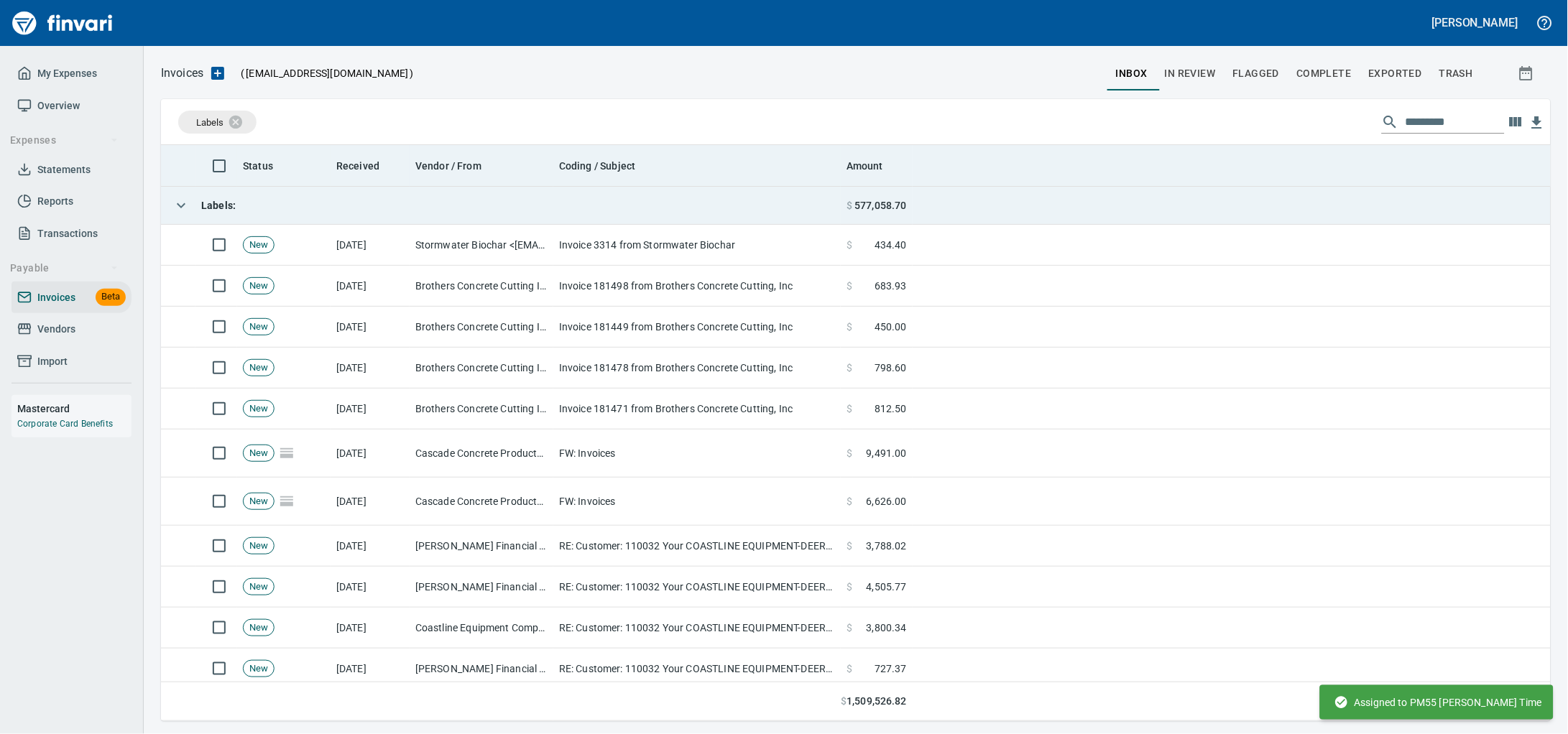
click at [207, 200] on div "Labels :" at bounding box center [201, 205] width 69 height 28
